Goal: Go to known website: Go to known website

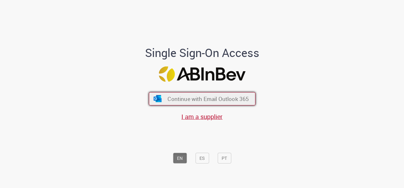
click at [207, 96] on span "Continue with Email Outlook 365" at bounding box center [207, 98] width 81 height 7
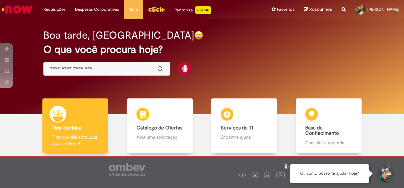
click at [236, 42] on div "Boa tarde, [GEOGRAPHIC_DATA] O que você procura hoje?" at bounding box center [201, 53] width 339 height 54
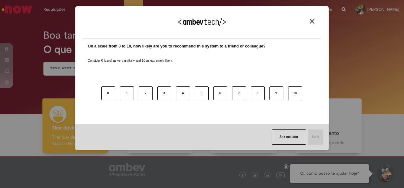
click at [312, 23] on img "Close" at bounding box center [311, 21] width 5 height 5
